Goal: Use online tool/utility: Utilize a website feature to perform a specific function

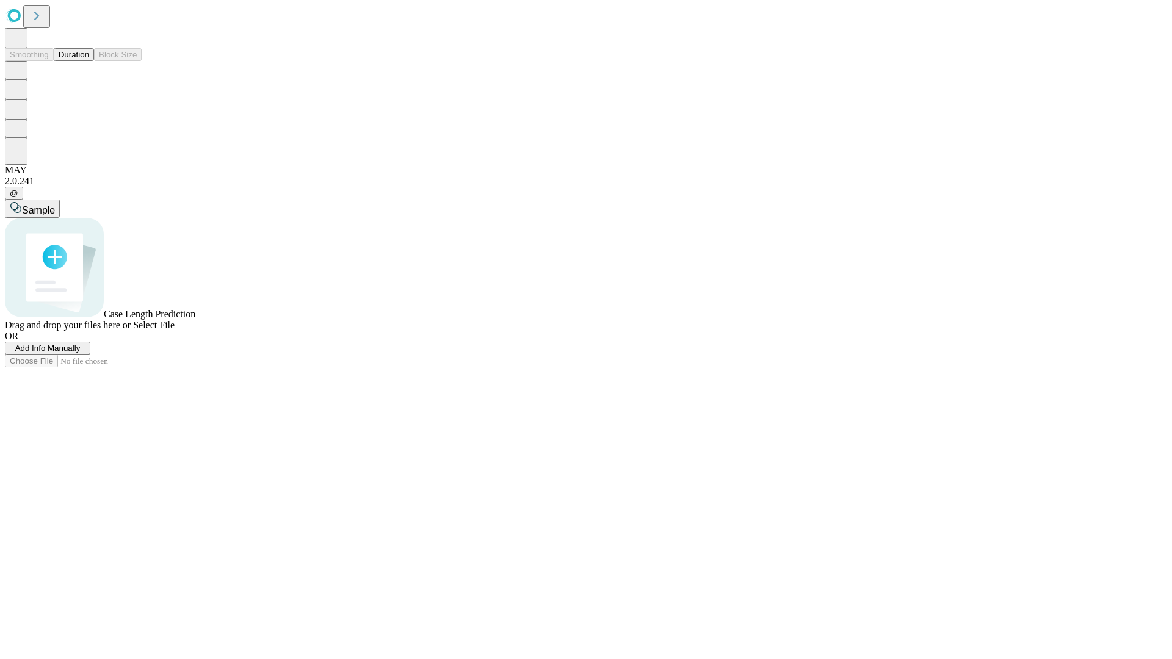
click at [89, 61] on button "Duration" at bounding box center [74, 54] width 40 height 13
click at [55, 205] on span "Sample" at bounding box center [38, 210] width 33 height 10
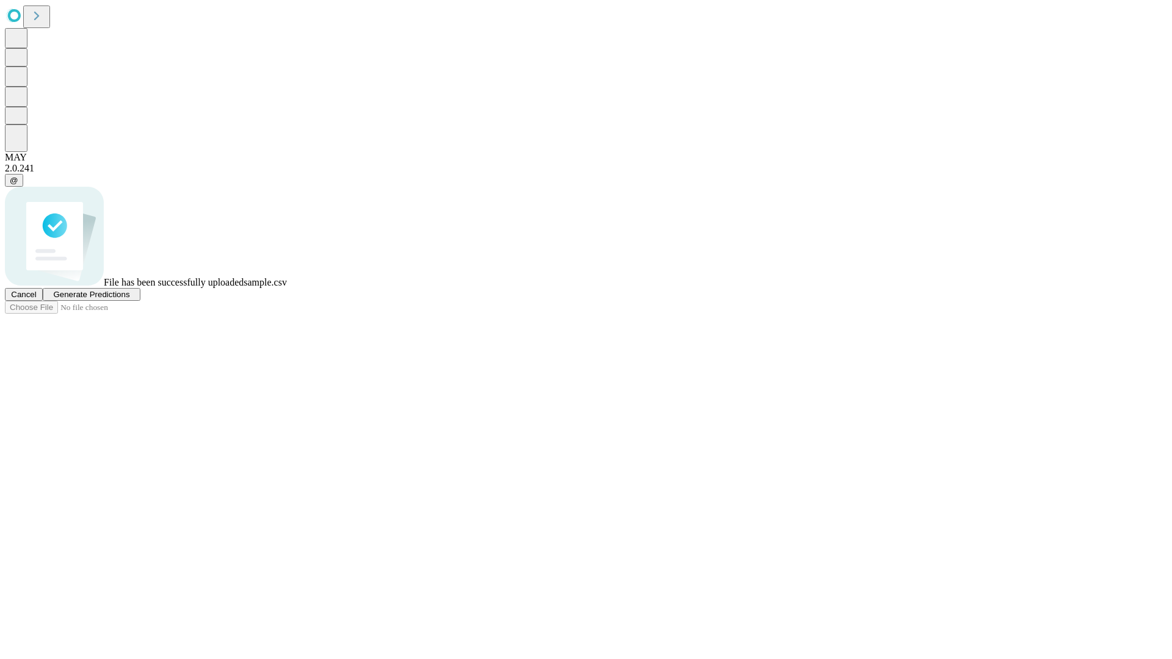
click at [129, 299] on span "Generate Predictions" at bounding box center [91, 294] width 76 height 9
